Goal: Information Seeking & Learning: Learn about a topic

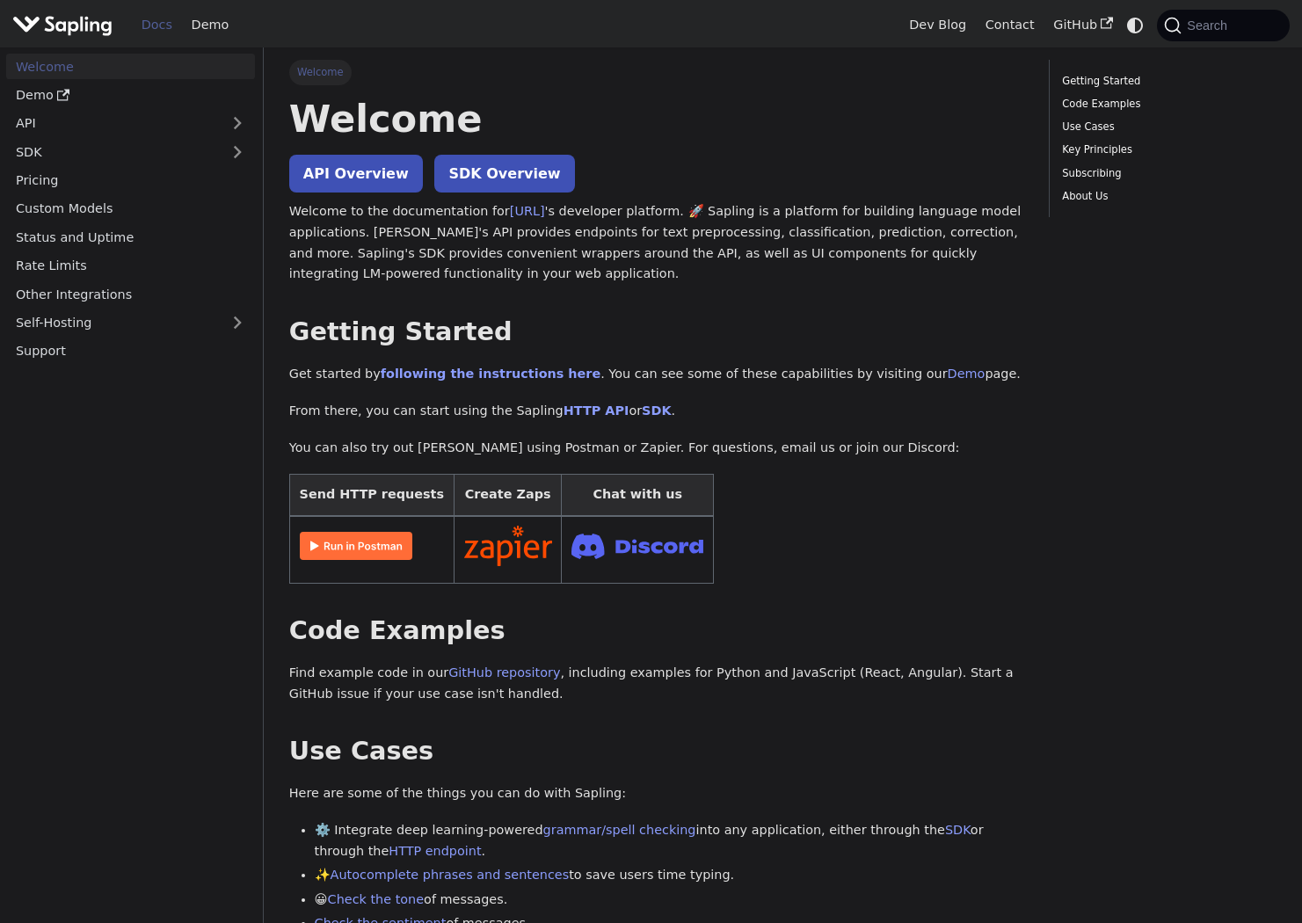
click at [390, 175] on link "API Overview" at bounding box center [356, 174] width 134 height 38
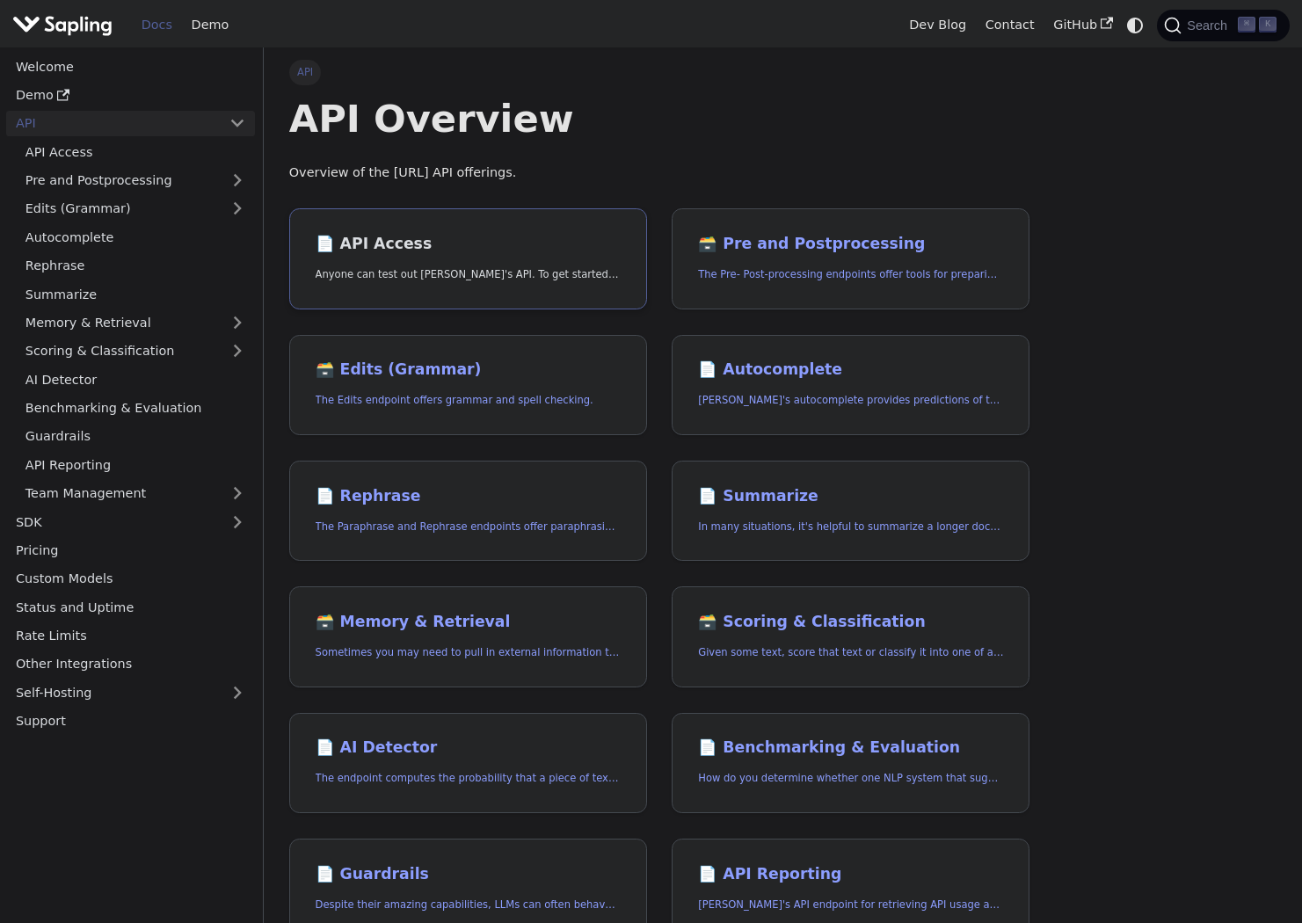
click at [495, 242] on link "📄️ API Access Anyone can test out Sapling's API. To get started with the API, s…" at bounding box center [468, 258] width 358 height 101
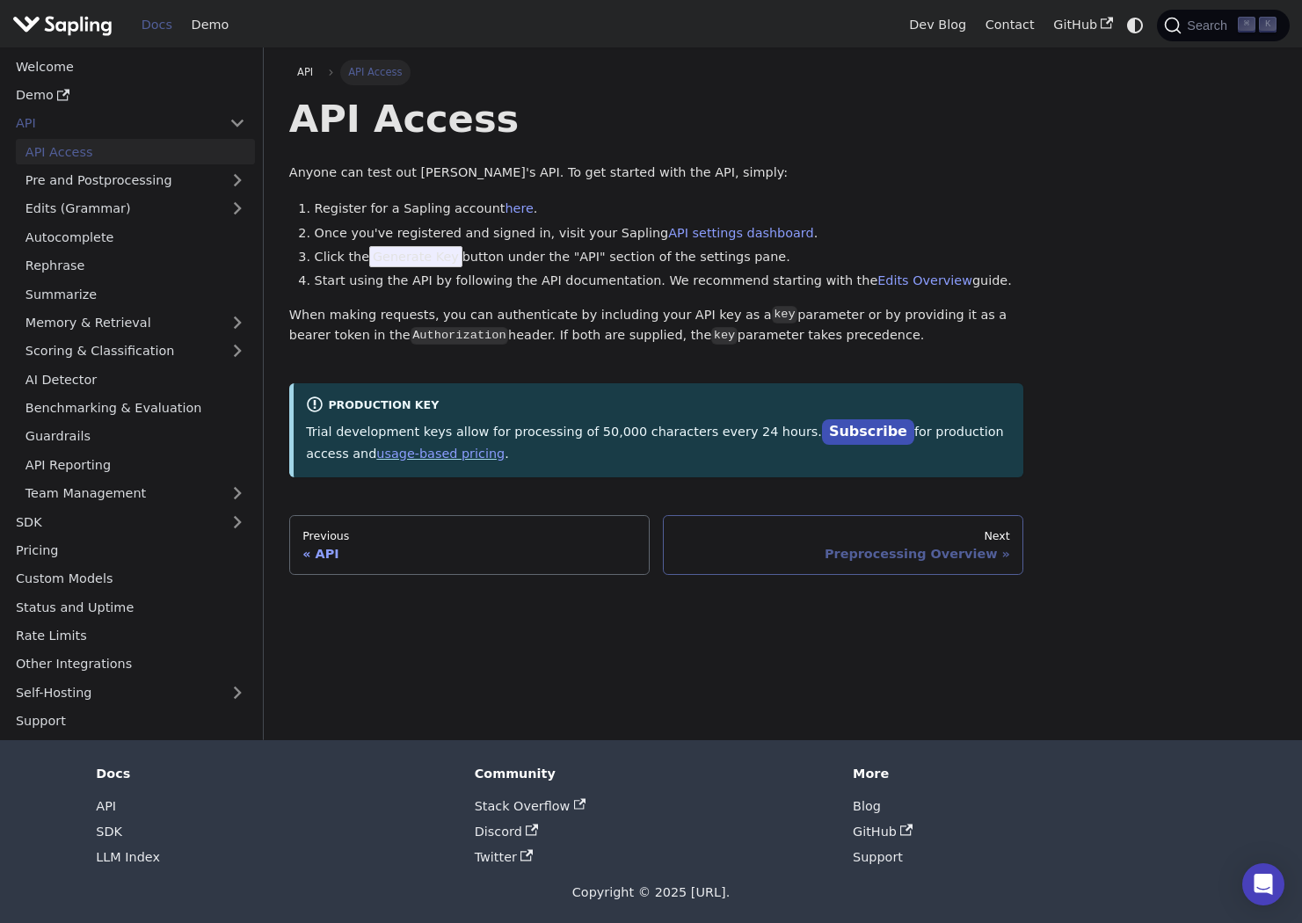
click at [879, 546] on div "Preprocessing Overview" at bounding box center [843, 554] width 334 height 16
